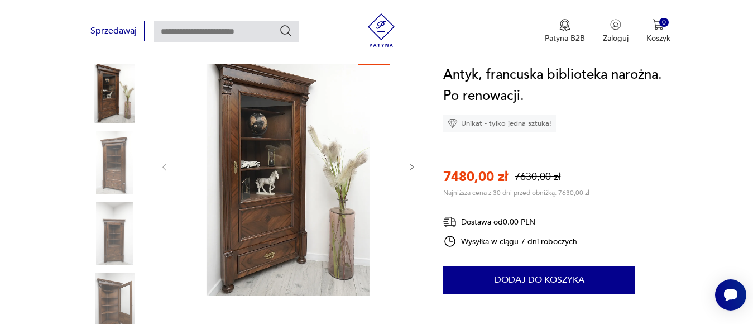
scroll to position [167, 0]
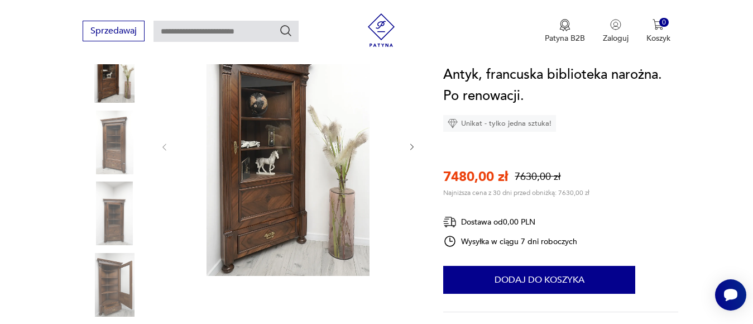
click at [112, 147] on img at bounding box center [115, 143] width 64 height 64
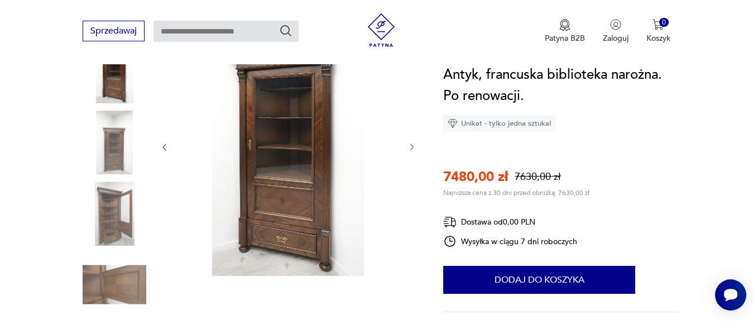
click at [107, 203] on img at bounding box center [115, 213] width 64 height 64
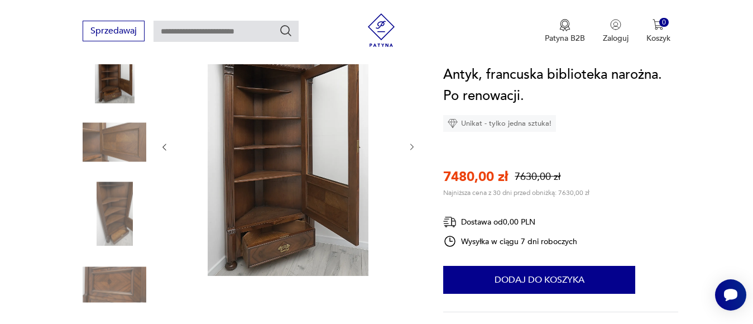
click at [108, 276] on img at bounding box center [115, 285] width 64 height 64
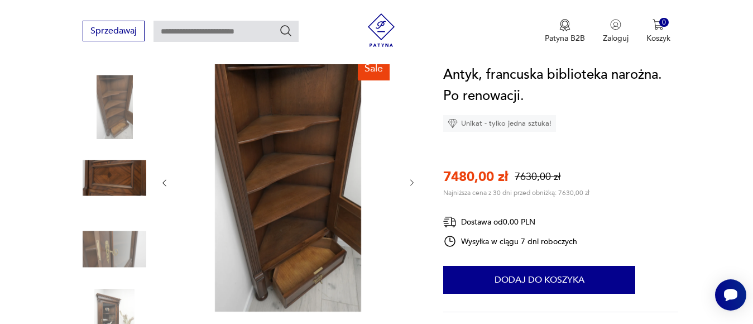
scroll to position [56, 0]
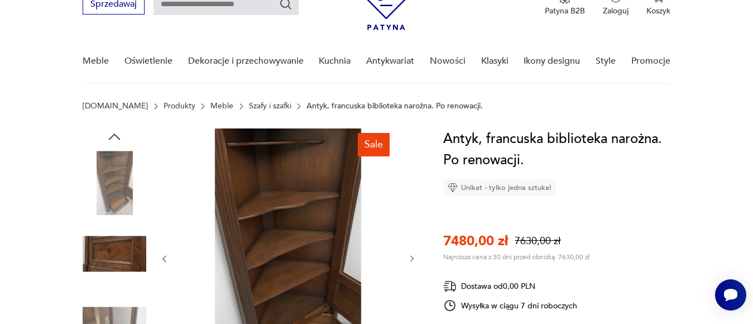
click at [118, 177] on img at bounding box center [115, 183] width 64 height 64
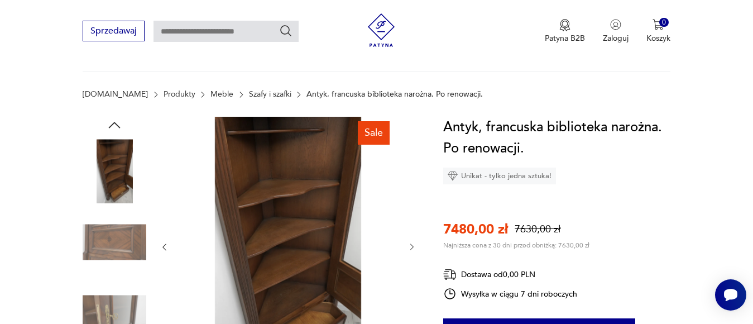
scroll to position [167, 0]
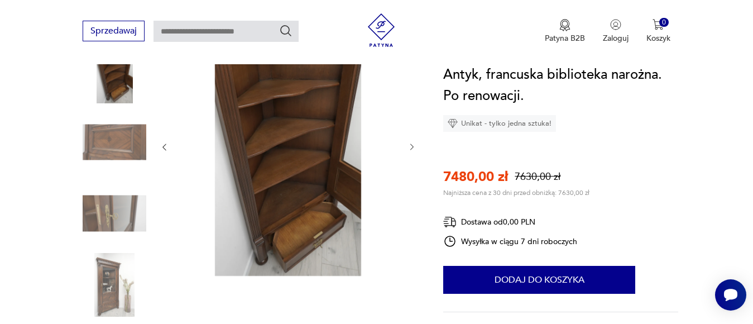
click at [120, 134] on img at bounding box center [115, 143] width 64 height 64
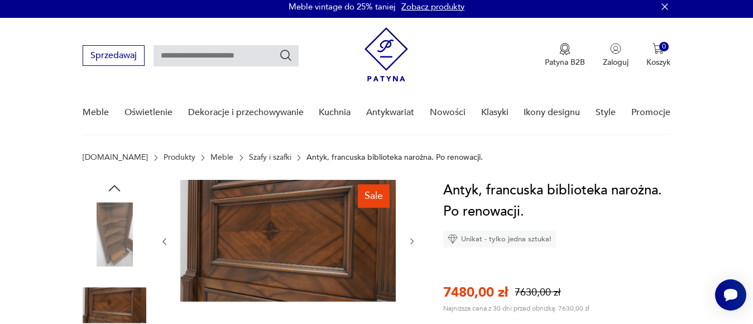
scroll to position [0, 0]
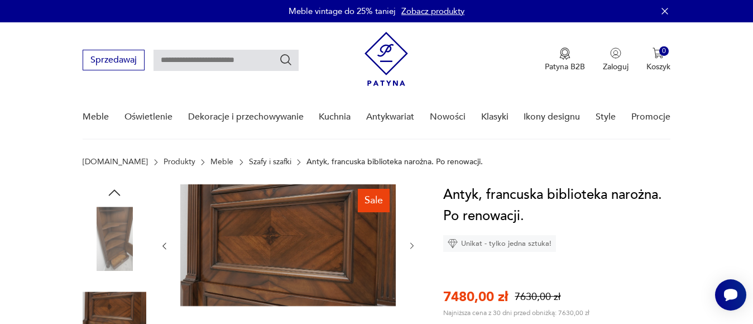
click at [112, 185] on icon "button" at bounding box center [114, 192] width 17 height 17
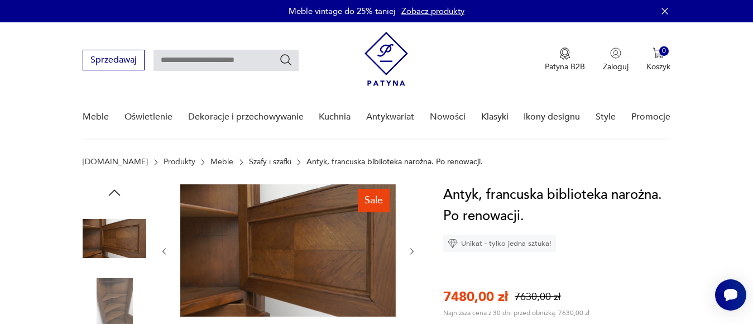
click at [112, 185] on icon "button" at bounding box center [114, 192] width 17 height 17
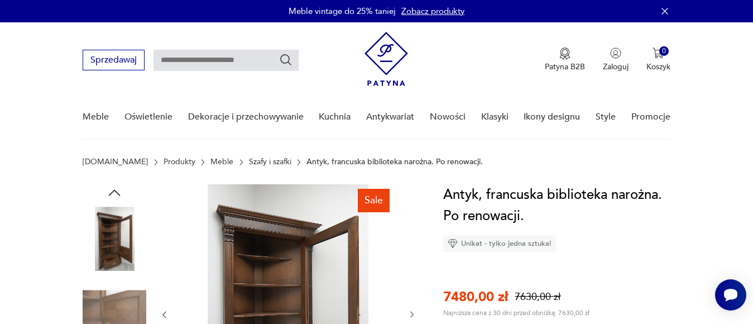
click at [112, 185] on icon "button" at bounding box center [114, 192] width 17 height 17
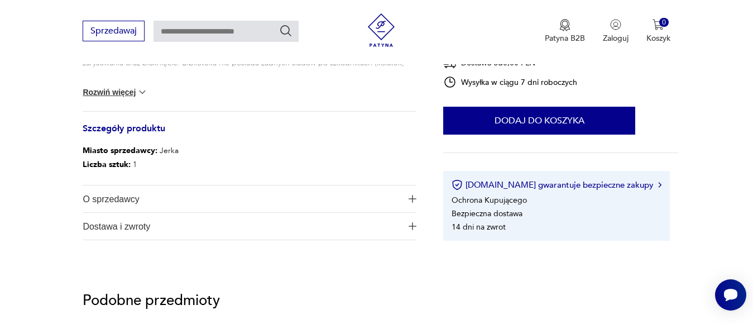
scroll to position [502, 0]
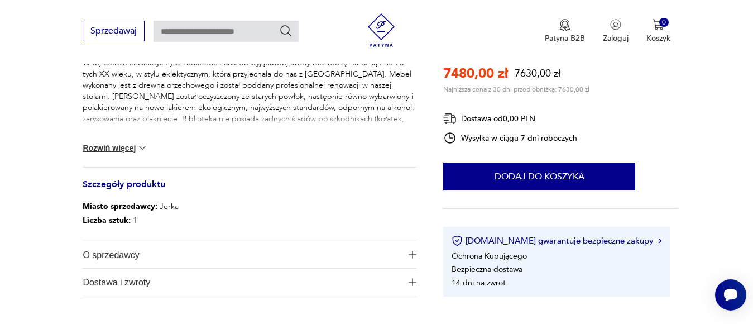
click at [138, 143] on img at bounding box center [142, 147] width 11 height 11
click at [138, 143] on div "Witam serdecznie! W tej ofercie chcielibyśmy przedstawić Państwu wyjątkowej uro…" at bounding box center [250, 106] width 334 height 121
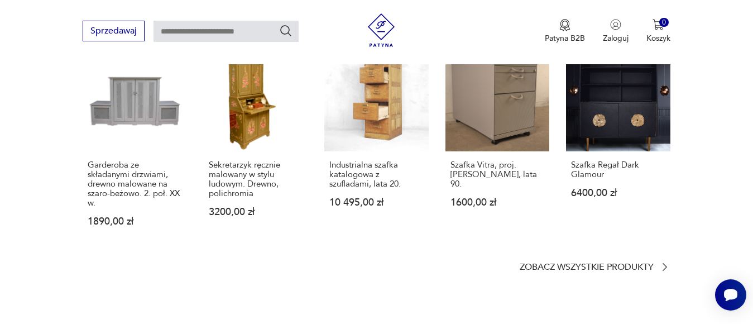
scroll to position [1395, 0]
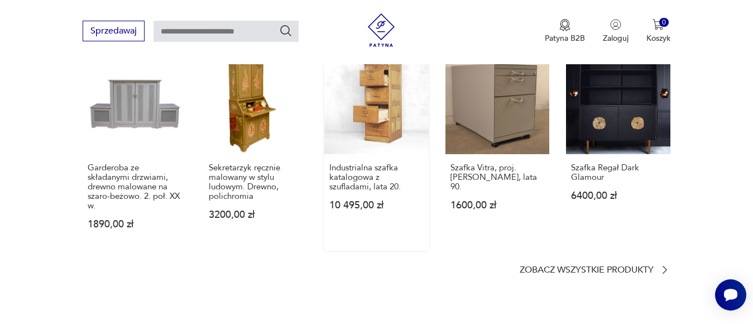
click at [387, 99] on link "Industrialna szafka katalogowa z szufladami, lata 20. 10 495,00 zł" at bounding box center [376, 150] width 104 height 200
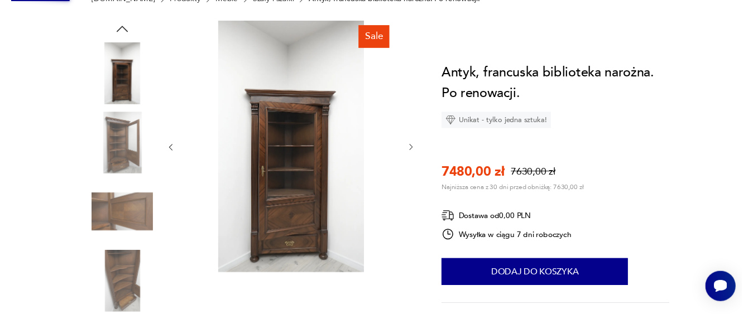
scroll to position [0, 0]
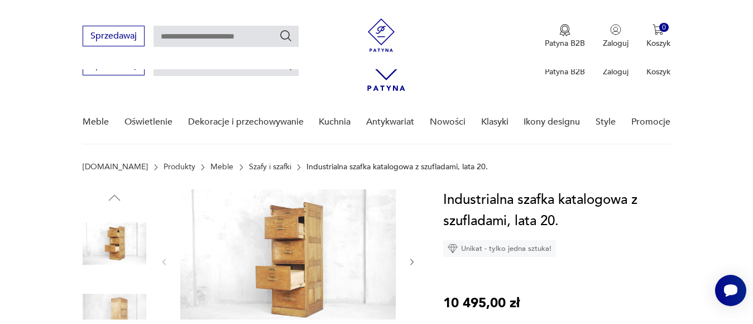
scroll to position [112, 0]
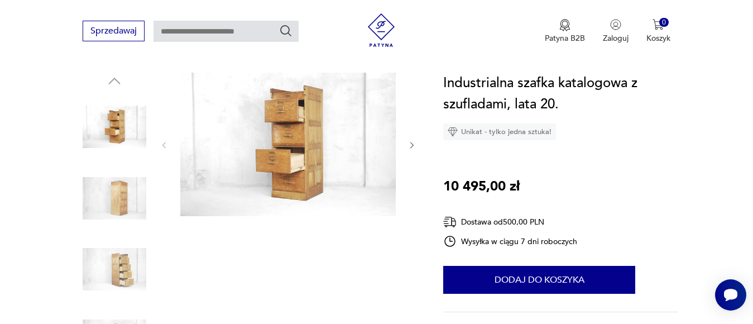
click at [284, 156] on img at bounding box center [287, 144] width 215 height 143
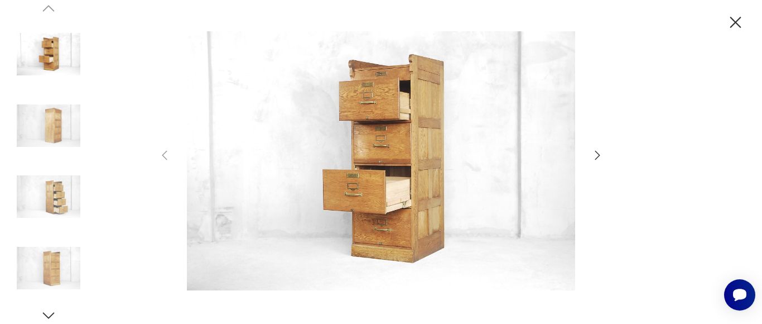
click at [59, 123] on img at bounding box center [49, 126] width 64 height 64
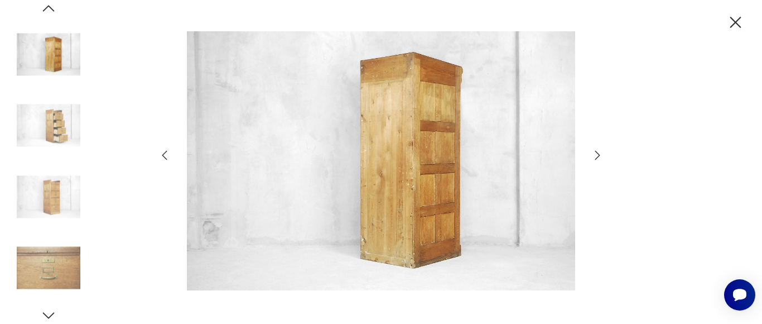
click at [59, 123] on img at bounding box center [49, 126] width 64 height 64
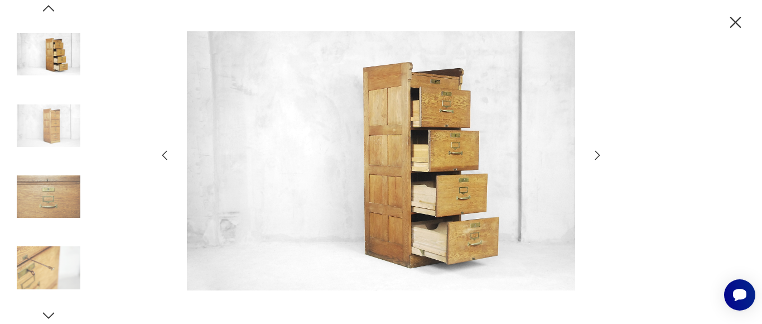
click at [48, 191] on img at bounding box center [49, 197] width 64 height 64
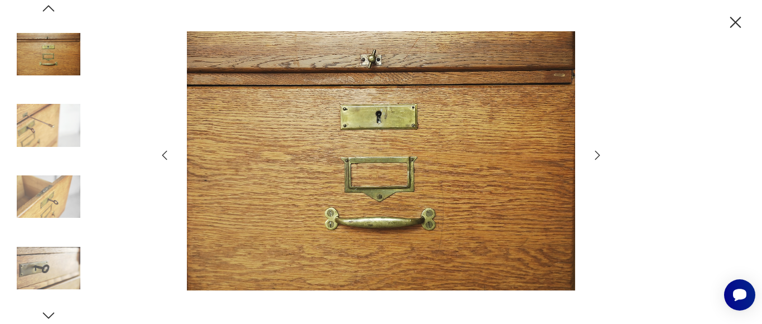
click at [54, 37] on img at bounding box center [49, 54] width 64 height 64
click at [51, 7] on icon "button" at bounding box center [48, 8] width 17 height 17
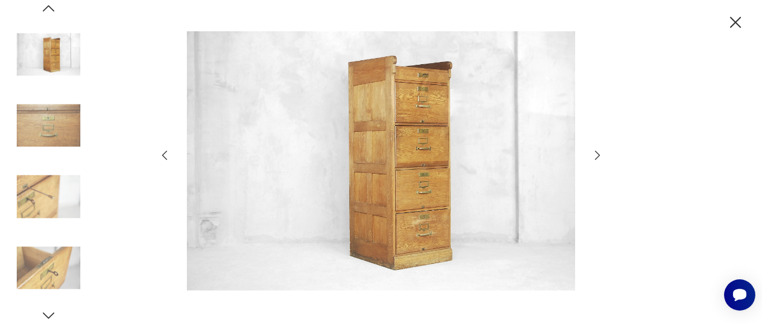
click at [734, 17] on icon "button" at bounding box center [736, 23] width 20 height 20
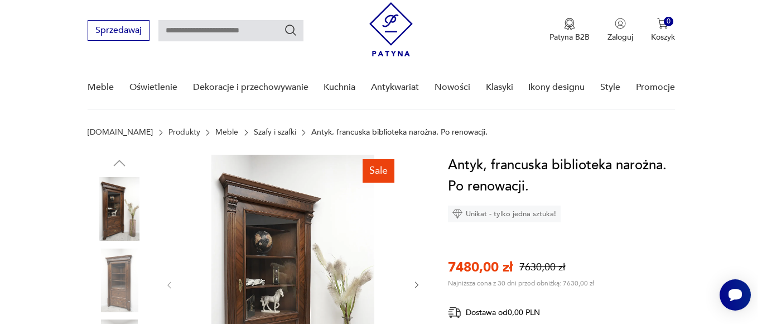
scroll to position [112, 0]
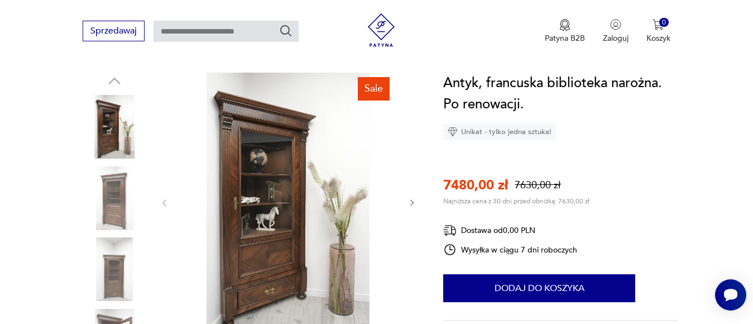
click at [265, 232] on img at bounding box center [287, 202] width 215 height 259
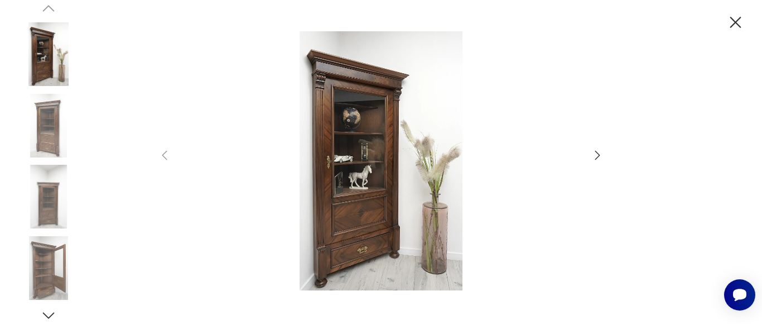
click at [361, 164] on img at bounding box center [381, 160] width 397 height 259
